Goal: Navigation & Orientation: Find specific page/section

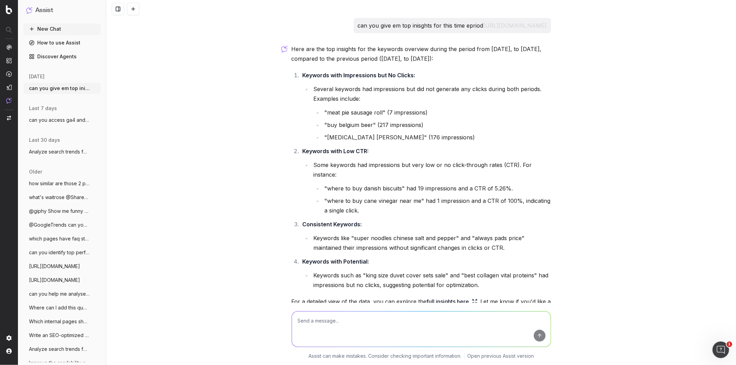
scroll to position [102, 0]
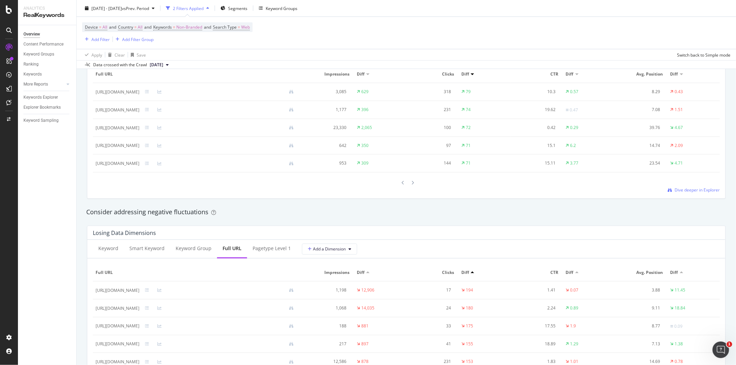
scroll to position [549, 0]
